Goal: Transaction & Acquisition: Obtain resource

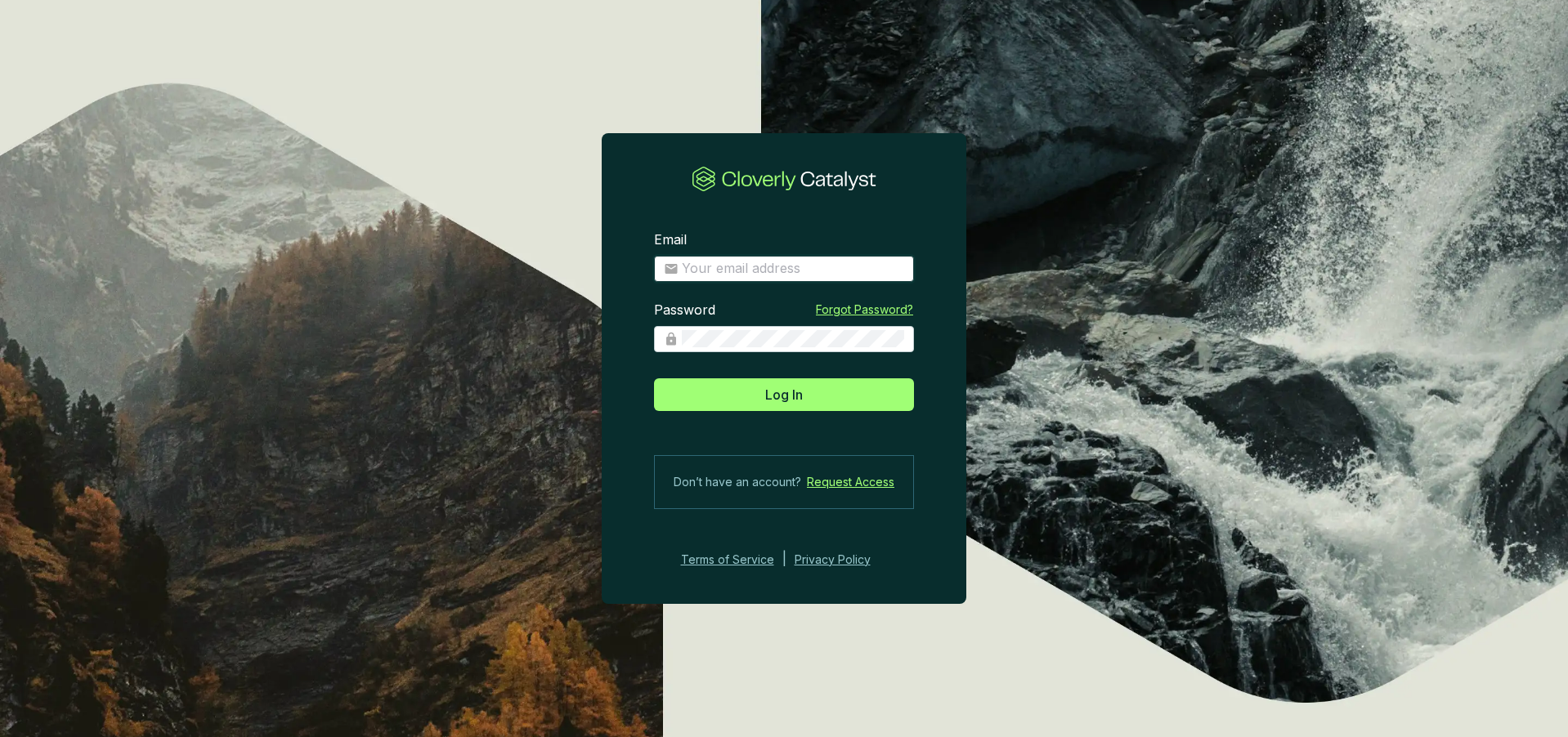
click at [725, 265] on input "Email" at bounding box center [793, 269] width 223 height 18
type input "[PERSON_NAME][EMAIL_ADDRESS][DOMAIN_NAME]"
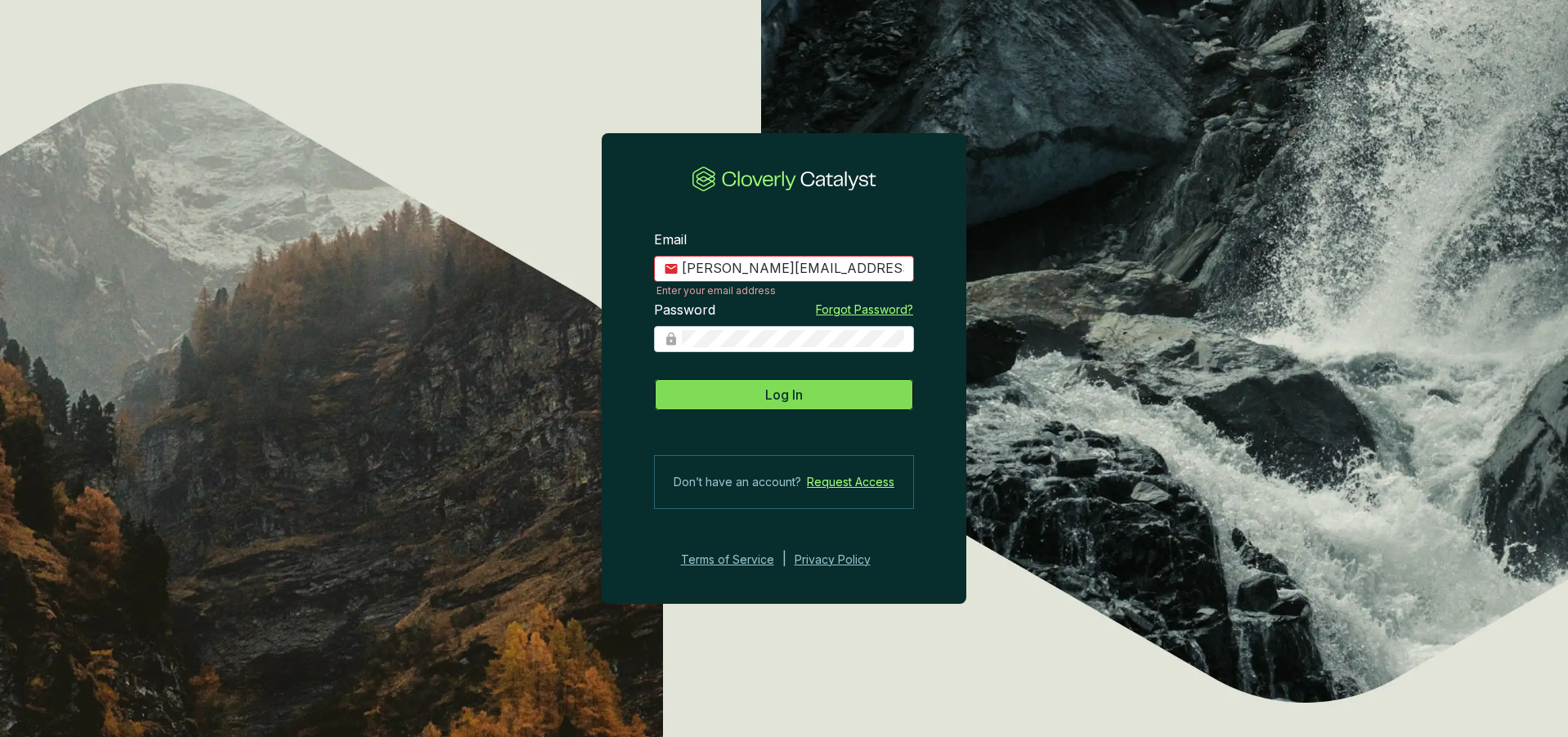
click at [792, 388] on span "Log In" at bounding box center [783, 394] width 37 height 19
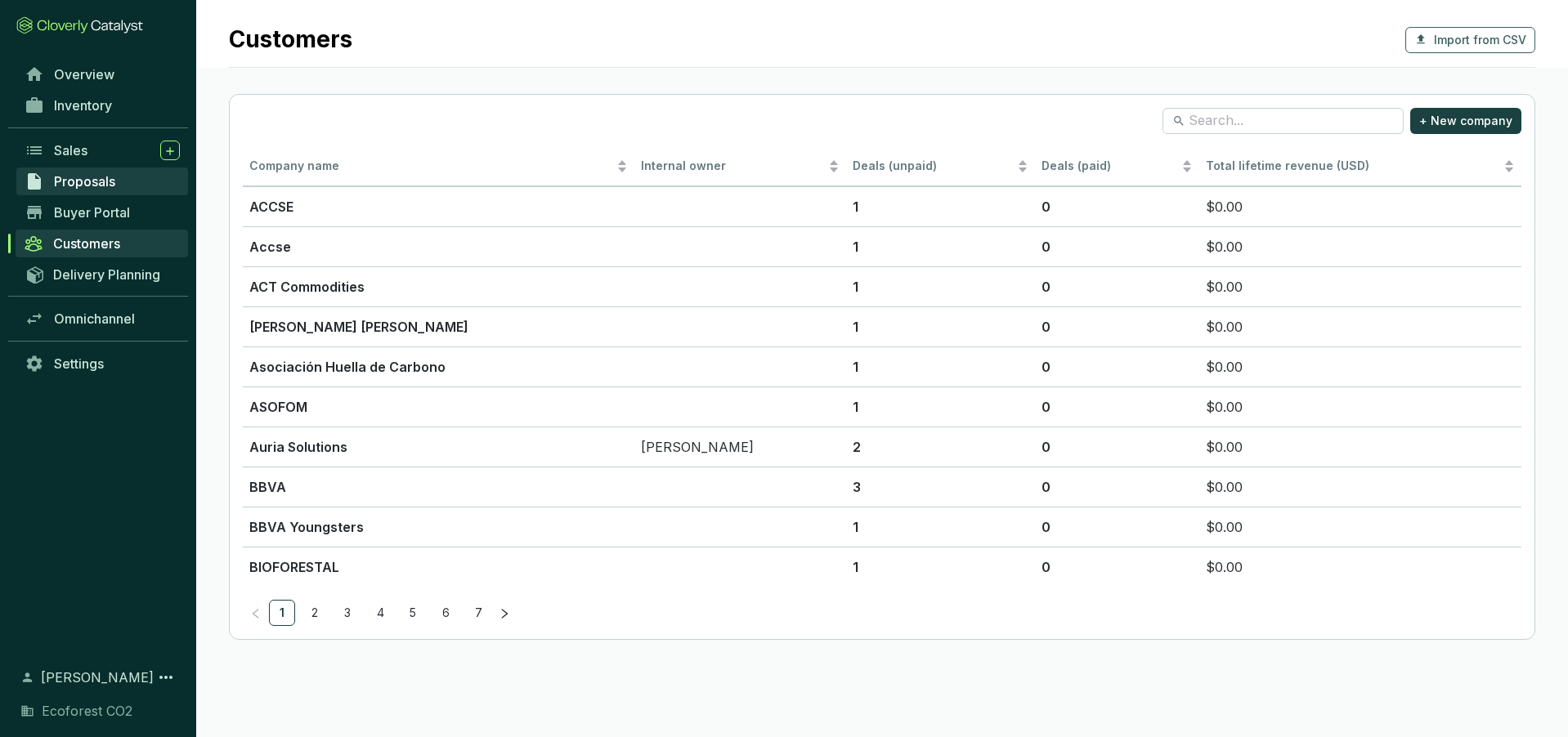
click at [98, 180] on span "Proposals" at bounding box center [84, 182] width 61 height 16
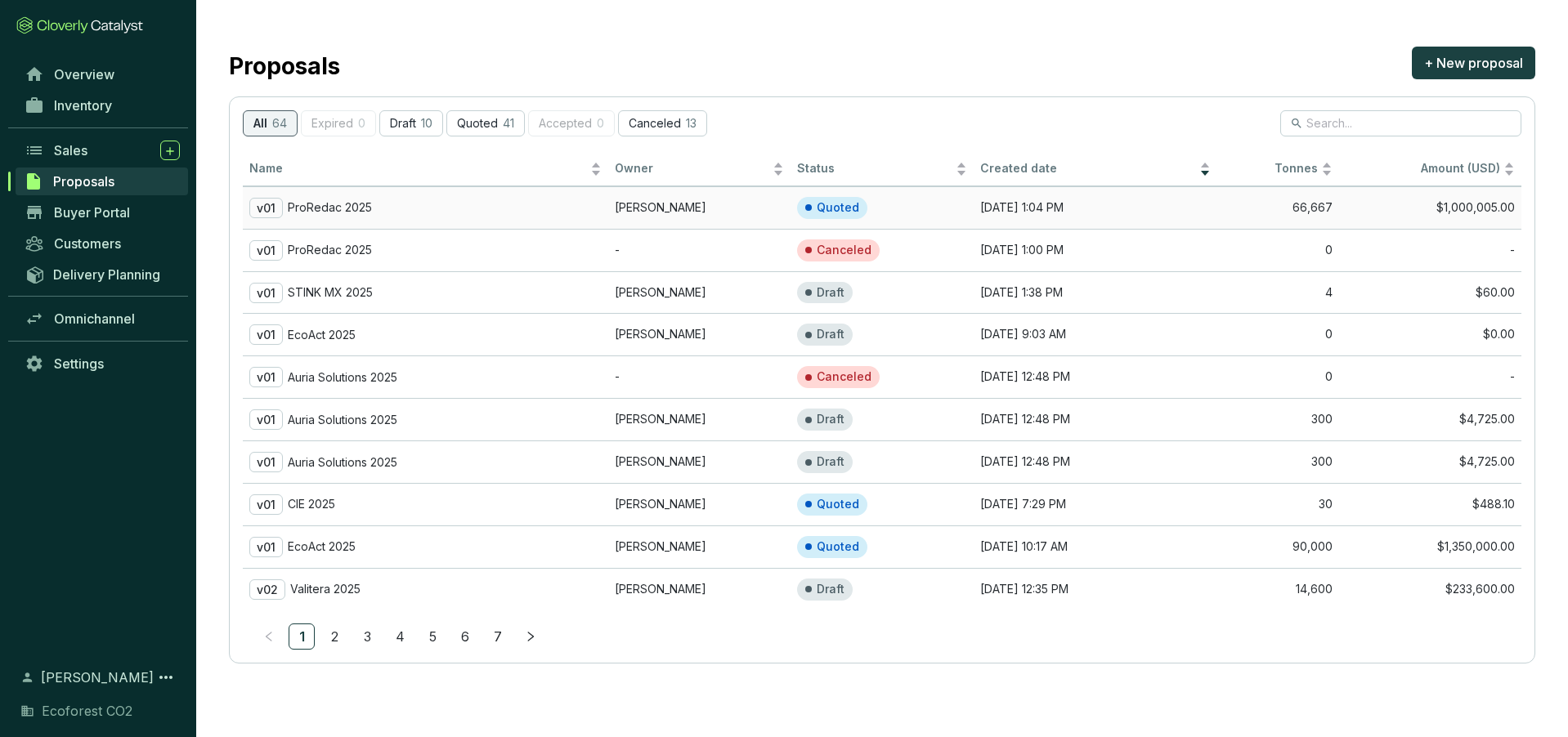
click at [465, 201] on div "v01 ProRedac 2025" at bounding box center [425, 208] width 352 height 20
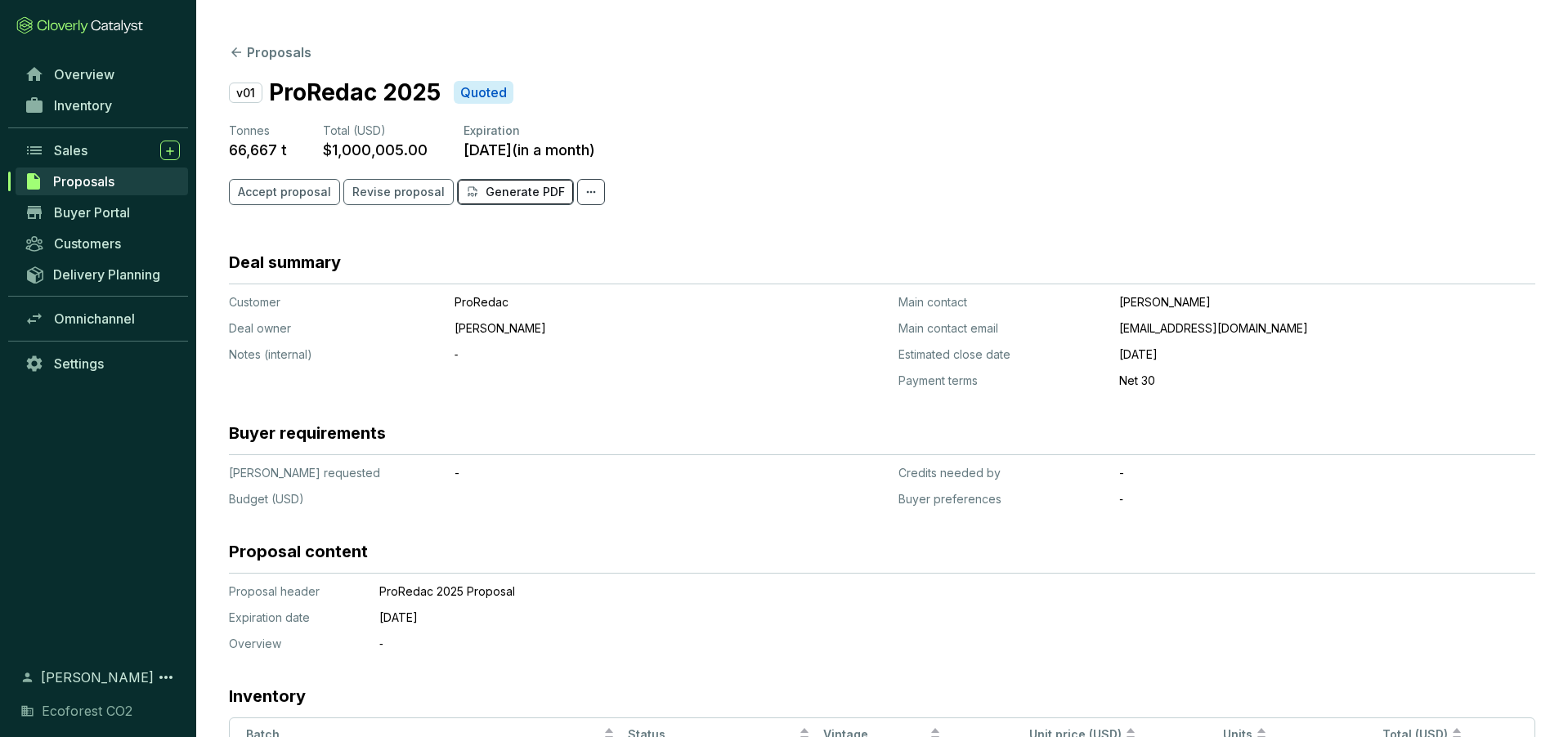
click at [528, 198] on p "Generate PDF" at bounding box center [525, 192] width 79 height 16
click at [751, 173] on section "v01 ProRedac 2025 Quoted Tonnes 66,667 t Total (USD) $1,000,005.00 Expiration […" at bounding box center [882, 150] width 1306 height 150
drag, startPoint x: 717, startPoint y: 130, endPoint x: 785, endPoint y: 205, distance: 101.2
click at [785, 205] on section "v01 ProRedac 2025 Quoted Tonnes 66,667 t Total (USD) $1,000,005.00 Expiration […" at bounding box center [882, 150] width 1306 height 150
